Goal: Book appointment/travel/reservation

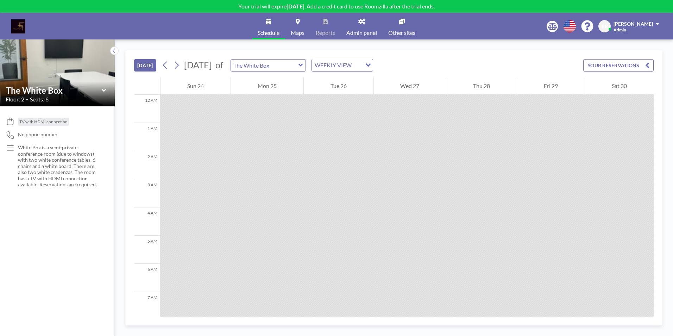
scroll to position [338, 0]
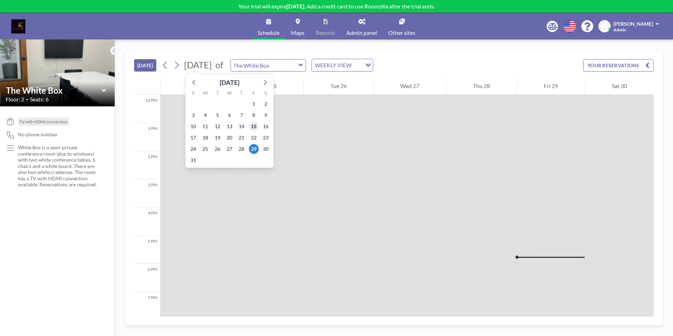
click at [253, 124] on span "15" at bounding box center [254, 126] width 10 height 10
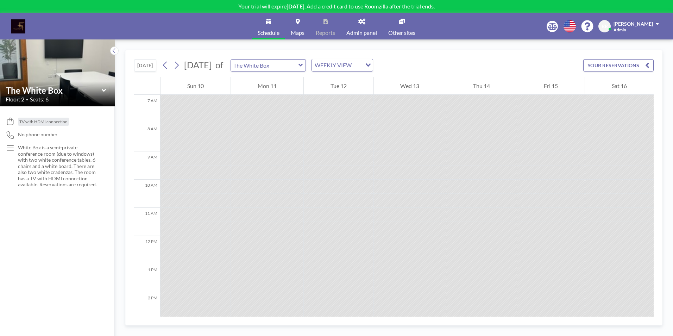
scroll to position [211, 0]
click at [303, 62] on icon at bounding box center [300, 65] width 5 height 7
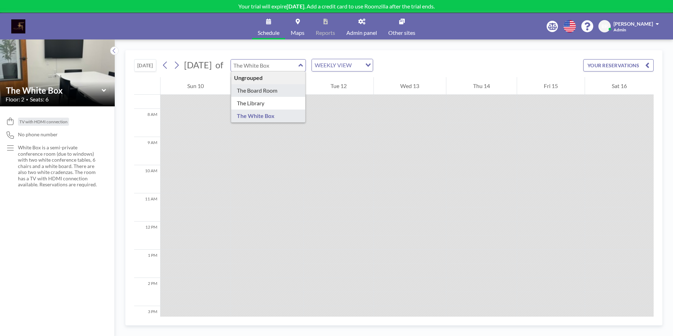
type input "The Board Room"
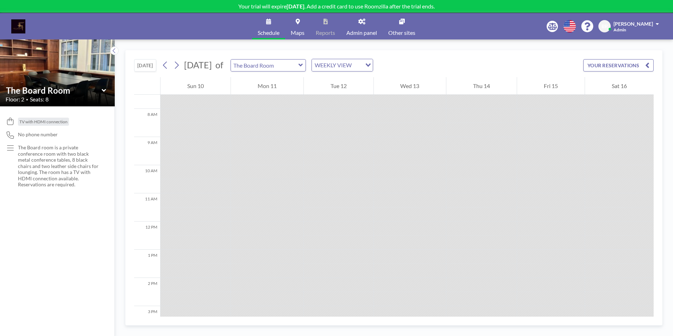
click at [550, 102] on div at bounding box center [551, 102] width 68 height 14
click at [632, 66] on button "YOUR RESERVATIONS" at bounding box center [618, 65] width 70 height 12
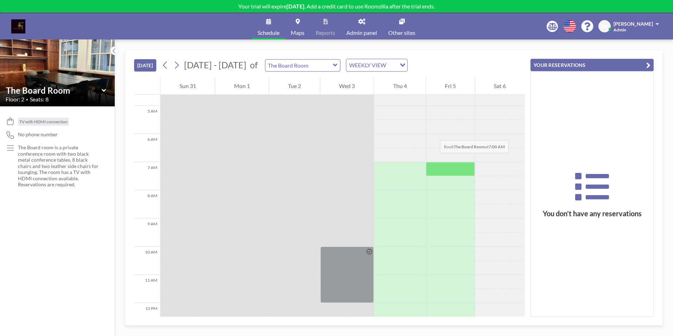
scroll to position [176, 0]
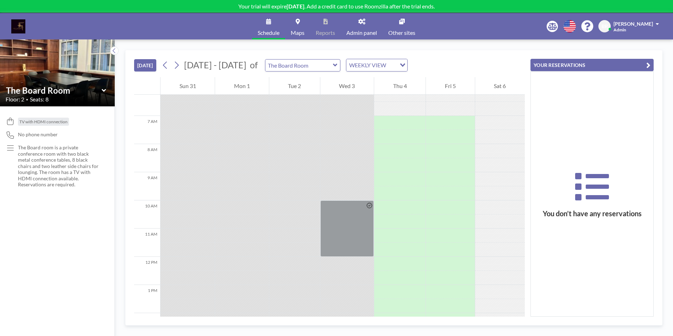
click at [333, 64] on icon at bounding box center [335, 65] width 5 height 7
click at [333, 64] on icon at bounding box center [335, 65] width 4 height 3
type input "The Board Room"
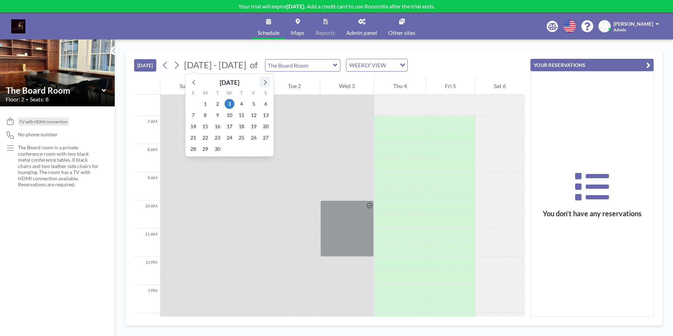
click at [263, 82] on icon at bounding box center [264, 81] width 9 height 9
click at [227, 124] on span "15" at bounding box center [229, 126] width 10 height 10
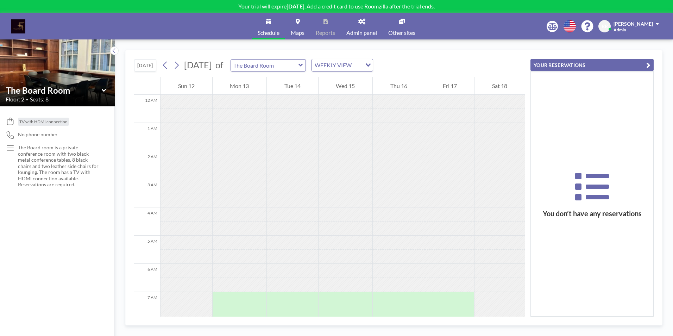
scroll to position [211, 0]
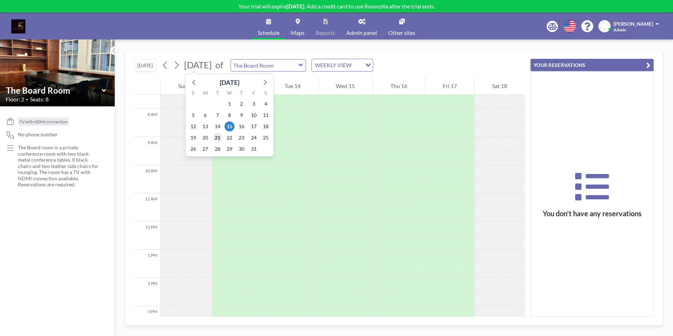
click at [220, 139] on span "21" at bounding box center [217, 138] width 10 height 10
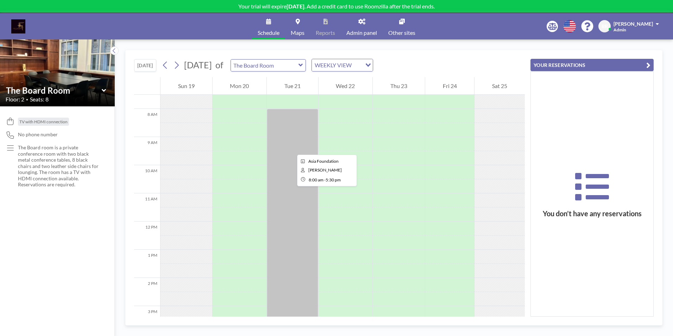
drag, startPoint x: 291, startPoint y: 148, endPoint x: 285, endPoint y: 125, distance: 23.7
click at [285, 125] on div at bounding box center [292, 242] width 51 height 267
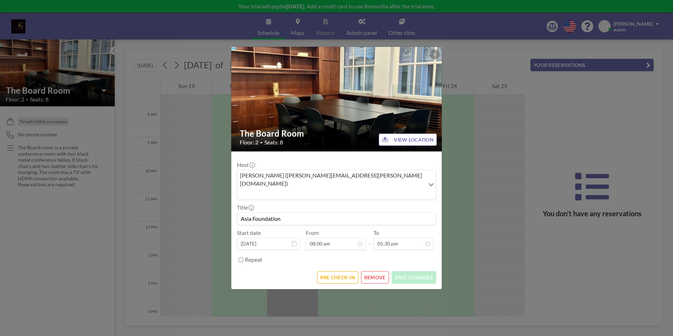
scroll to position [209, 0]
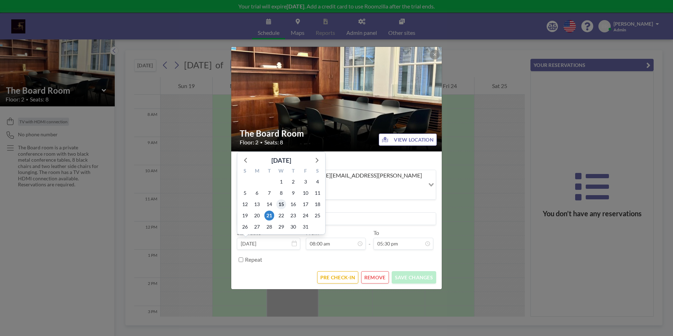
click at [281, 199] on span "15" at bounding box center [281, 204] width 10 height 10
type input "[DATE]"
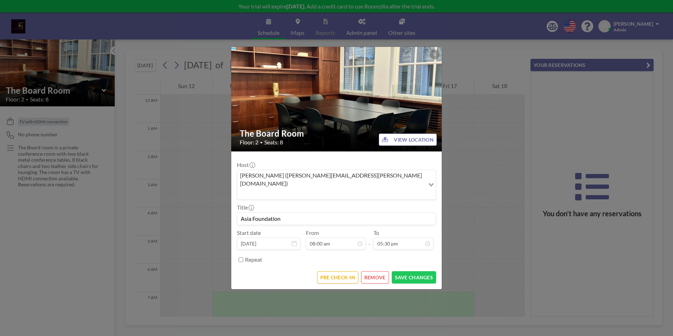
scroll to position [211, 0]
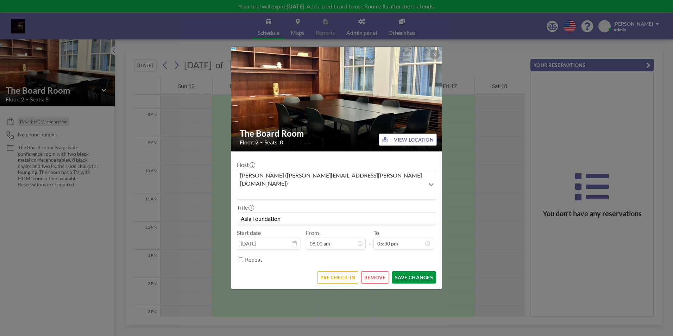
click at [412, 271] on button "SAVE CHANGES" at bounding box center [414, 277] width 44 height 12
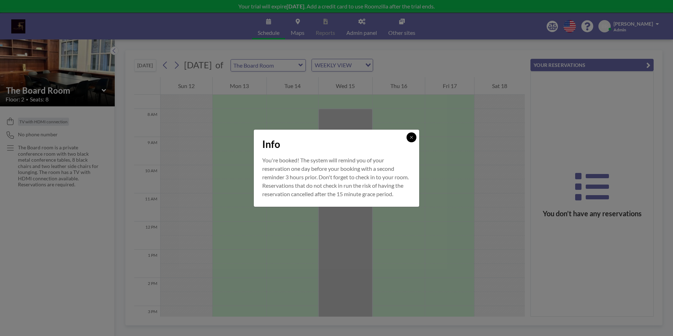
click at [411, 136] on icon at bounding box center [411, 137] width 2 height 2
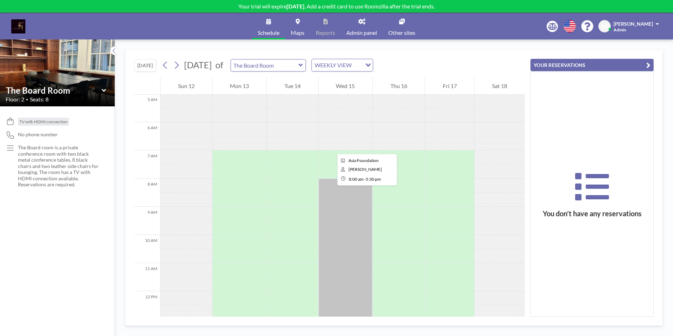
scroll to position [141, 0]
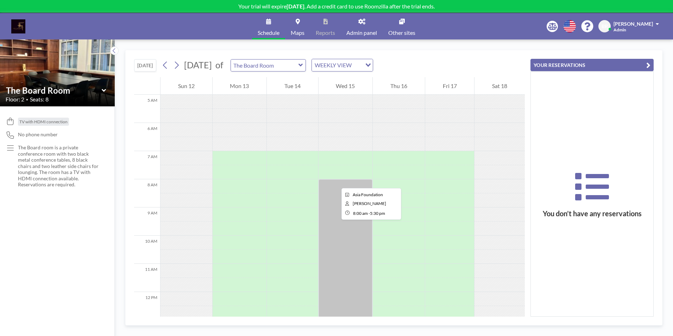
click at [336, 182] on div at bounding box center [345, 312] width 54 height 267
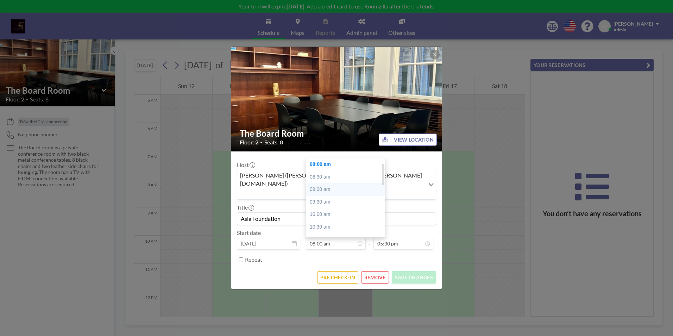
scroll to position [0, 0]
click at [329, 158] on div "07:00 am" at bounding box center [347, 164] width 82 height 13
type input "07:00 am"
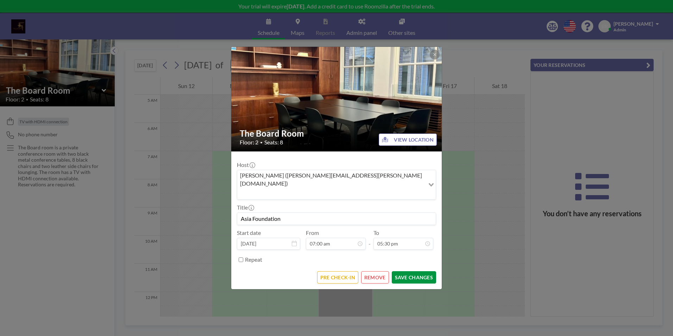
scroll to position [209, 0]
click at [401, 271] on button "SAVE CHANGES" at bounding box center [414, 277] width 44 height 12
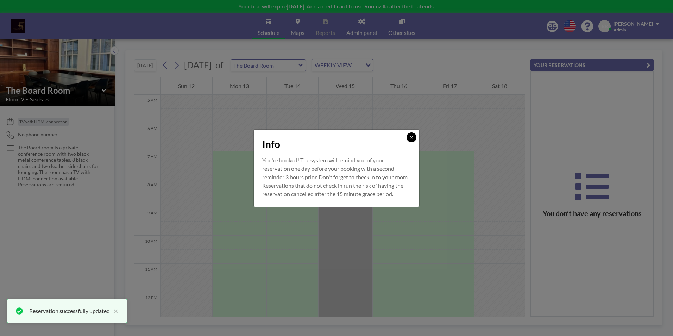
click at [414, 134] on button at bounding box center [411, 137] width 10 height 10
